Goal: Transaction & Acquisition: Purchase product/service

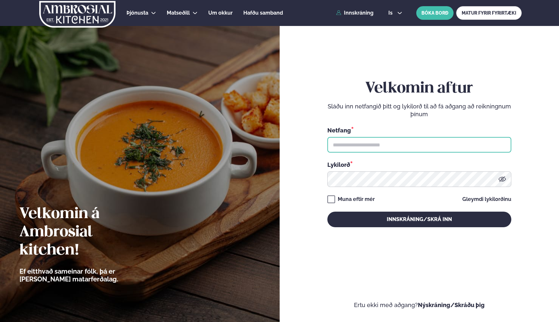
click at [377, 144] on input "text" at bounding box center [420, 145] width 184 height 16
click at [387, 146] on input "text" at bounding box center [420, 145] width 184 height 16
type input "**********"
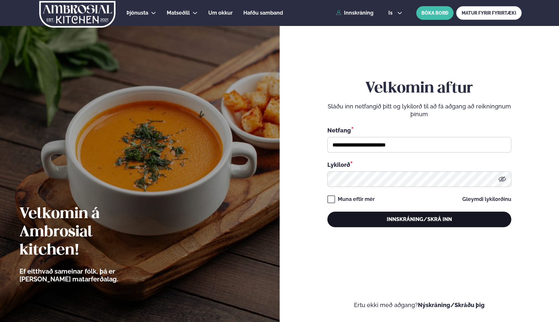
click at [397, 225] on button "Innskráning/Skrá inn" at bounding box center [420, 220] width 184 height 16
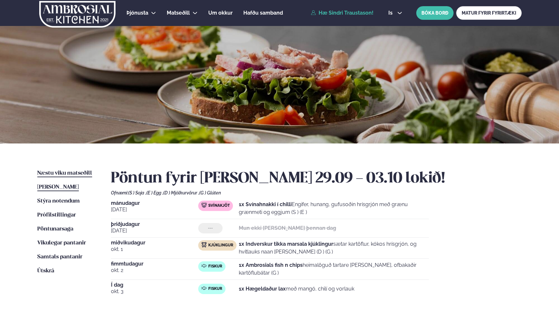
click at [85, 173] on span "Næstu viku matseðill" at bounding box center [64, 173] width 55 height 6
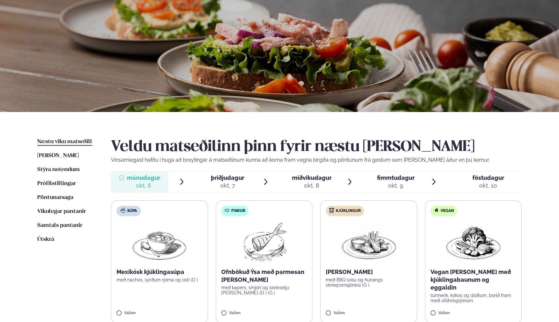
scroll to position [35, 0]
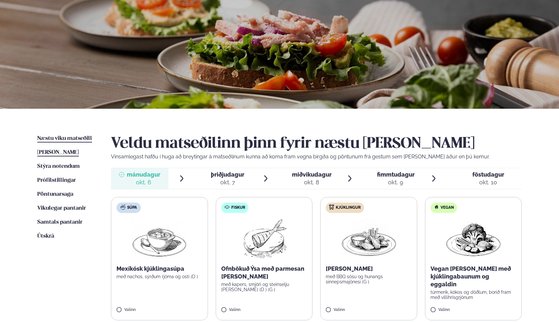
click at [79, 153] on span "[PERSON_NAME]" at bounding box center [58, 153] width 42 height 6
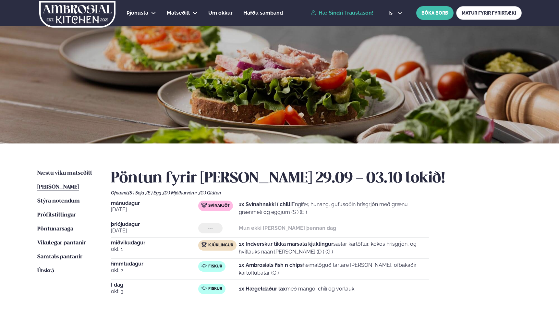
click at [169, 288] on span "okt. 3" at bounding box center [154, 292] width 87 height 8
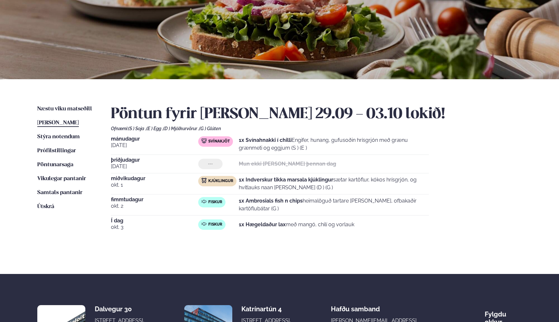
scroll to position [50, 0]
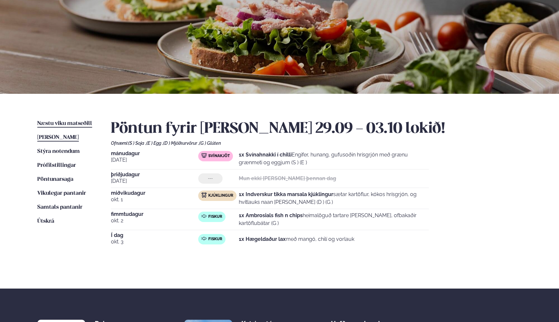
click at [43, 127] on link "Næstu [PERSON_NAME] matseðill Næsta vika" at bounding box center [64, 124] width 55 height 8
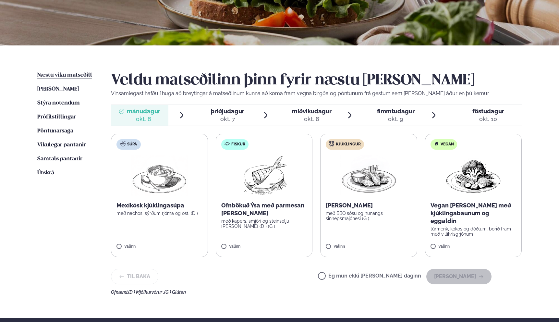
scroll to position [122, 0]
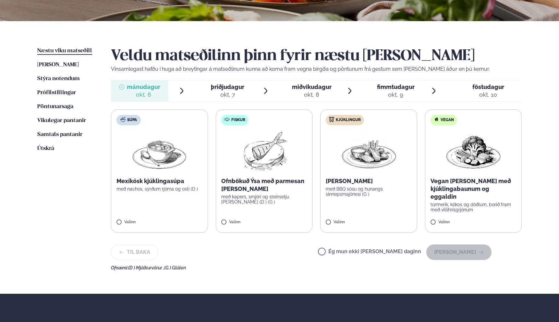
click at [349, 170] on img at bounding box center [368, 151] width 57 height 42
click at [459, 255] on button "[PERSON_NAME]" at bounding box center [459, 252] width 65 height 16
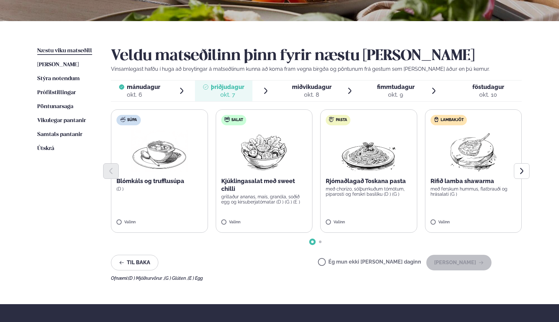
click at [366, 265] on label "Ég mun ekki [PERSON_NAME] daginn" at bounding box center [369, 262] width 103 height 7
click at [448, 264] on button "[PERSON_NAME]" at bounding box center [459, 263] width 65 height 16
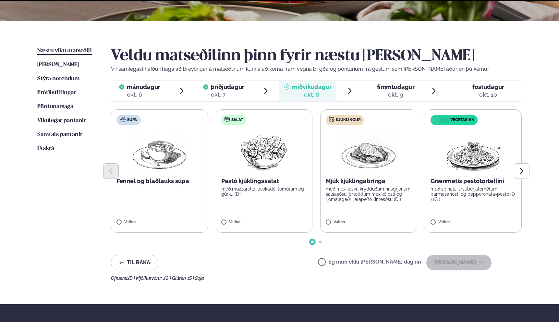
click at [390, 262] on label "Ég mun ekki [PERSON_NAME] daginn" at bounding box center [369, 262] width 103 height 7
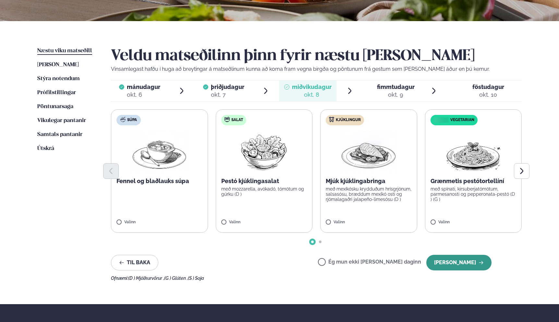
click at [466, 264] on button "[PERSON_NAME]" at bounding box center [459, 263] width 65 height 16
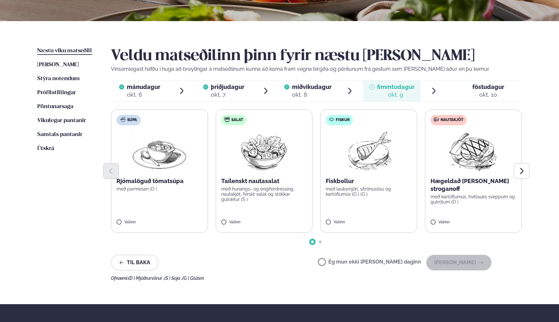
click at [377, 262] on label "Ég mun ekki [PERSON_NAME] daginn" at bounding box center [369, 262] width 103 height 7
click at [436, 262] on button "[PERSON_NAME]" at bounding box center [459, 263] width 65 height 16
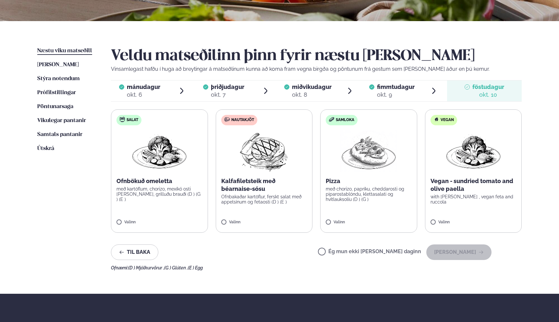
click at [381, 247] on div "Ég mun ekki [PERSON_NAME] daginn [PERSON_NAME]" at bounding box center [405, 252] width 174 height 16
click at [395, 251] on label "Ég mun ekki [PERSON_NAME] daginn" at bounding box center [369, 252] width 103 height 7
click at [460, 260] on div "Veldu matseðilinn þinn fyrir næstu [PERSON_NAME] Vinsamlegast hafðu í huga að b…" at bounding box center [316, 158] width 411 height 223
click at [458, 257] on button "[PERSON_NAME]" at bounding box center [459, 252] width 65 height 16
